Goal: Navigation & Orientation: Find specific page/section

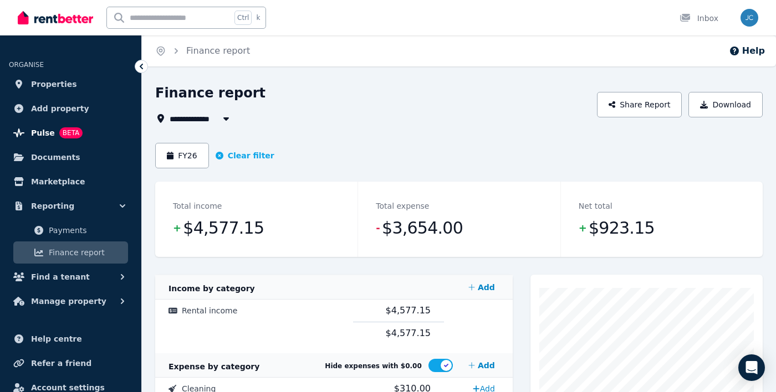
click at [48, 137] on span "Pulse" at bounding box center [43, 132] width 24 height 13
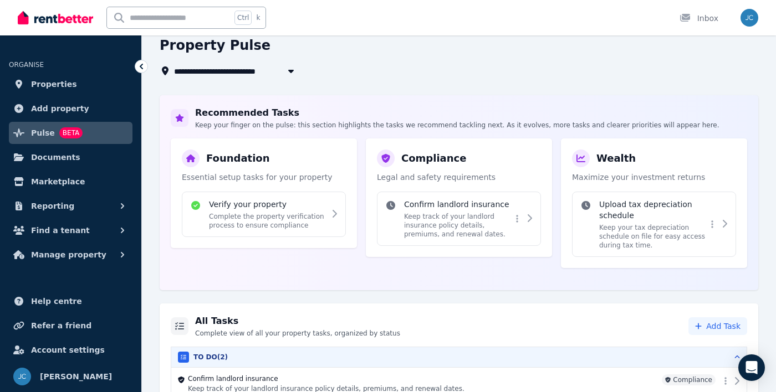
scroll to position [131, 0]
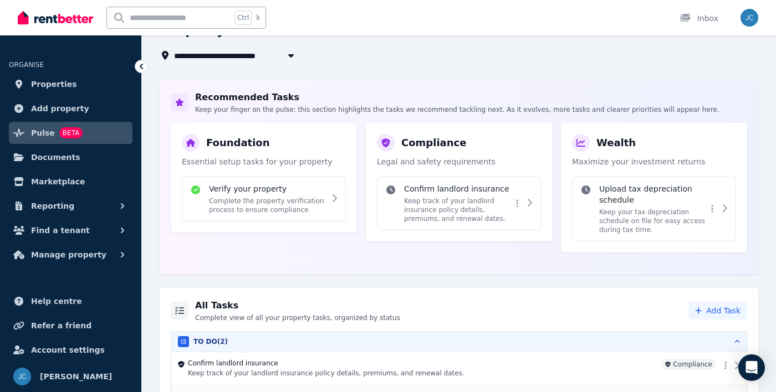
click at [43, 154] on span "Documents" at bounding box center [55, 157] width 49 height 13
